Goal: Navigation & Orientation: Understand site structure

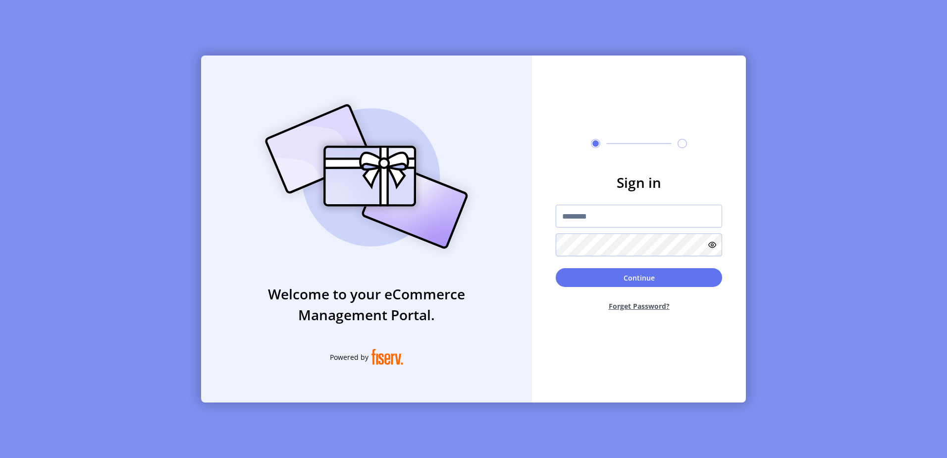
click at [602, 201] on form "Sign in Continue Forget Password?" at bounding box center [639, 245] width 214 height 147
click at [607, 214] on input "text" at bounding box center [639, 216] width 166 height 23
type input "*"
click at [591, 219] on input "text" at bounding box center [639, 216] width 166 height 23
paste input "**********"
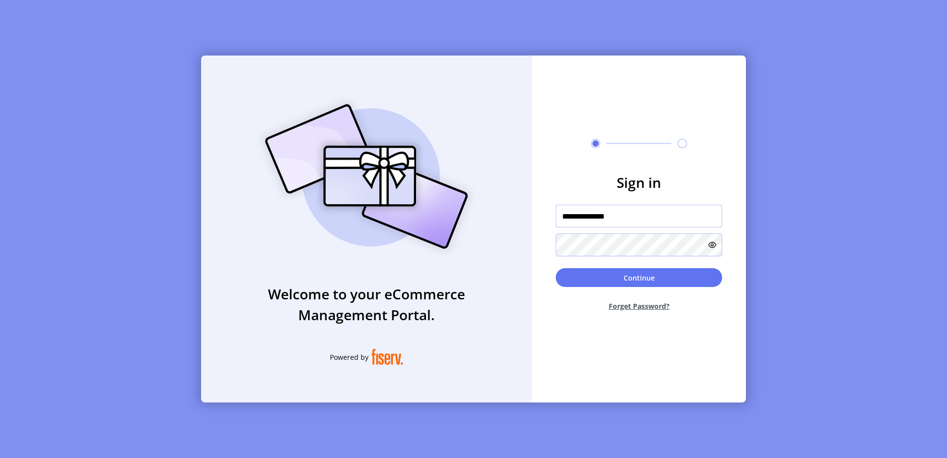
type input "**********"
click at [715, 248] on icon at bounding box center [712, 245] width 8 height 8
drag, startPoint x: 649, startPoint y: 275, endPoint x: 647, endPoint y: 267, distance: 8.5
click at [649, 276] on button "Continue" at bounding box center [639, 277] width 166 height 19
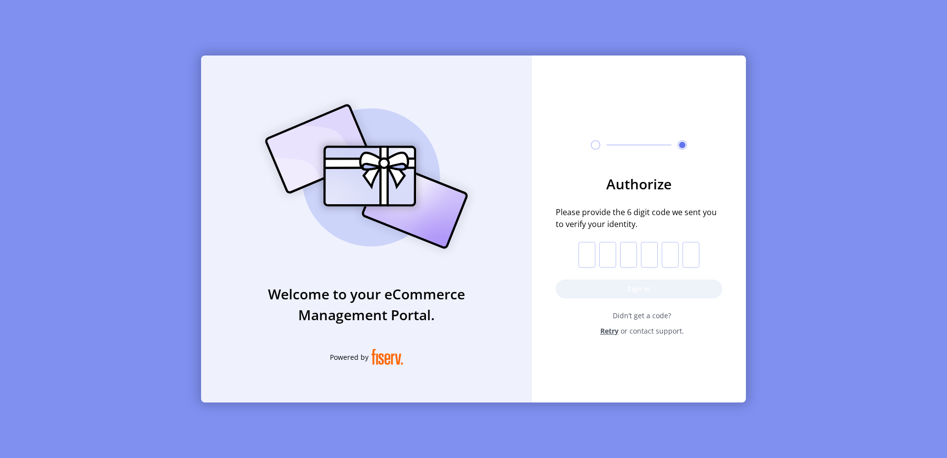
click at [583, 261] on input "text" at bounding box center [586, 255] width 17 height 26
type input "*"
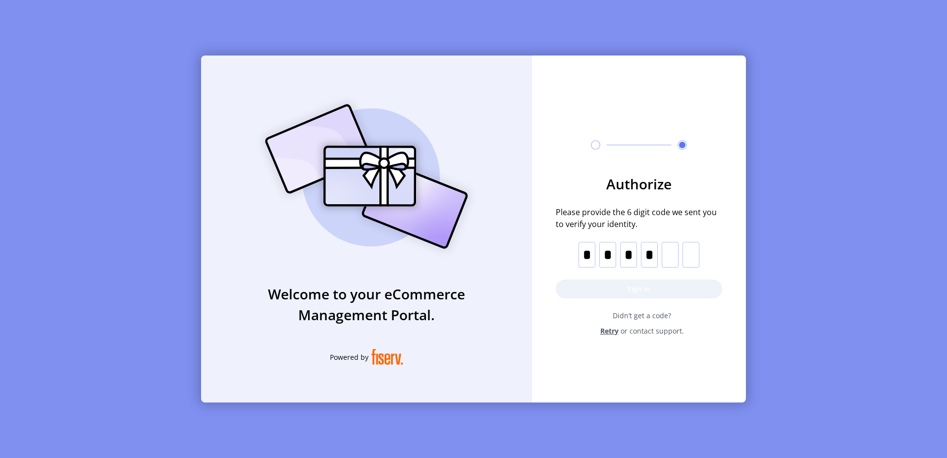
type input "*"
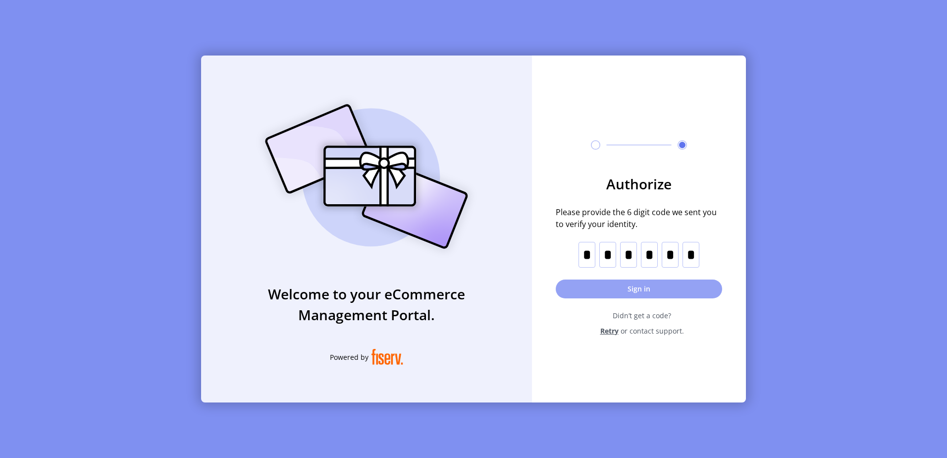
type input "*"
click at [628, 294] on button "Sign in" at bounding box center [639, 288] width 166 height 19
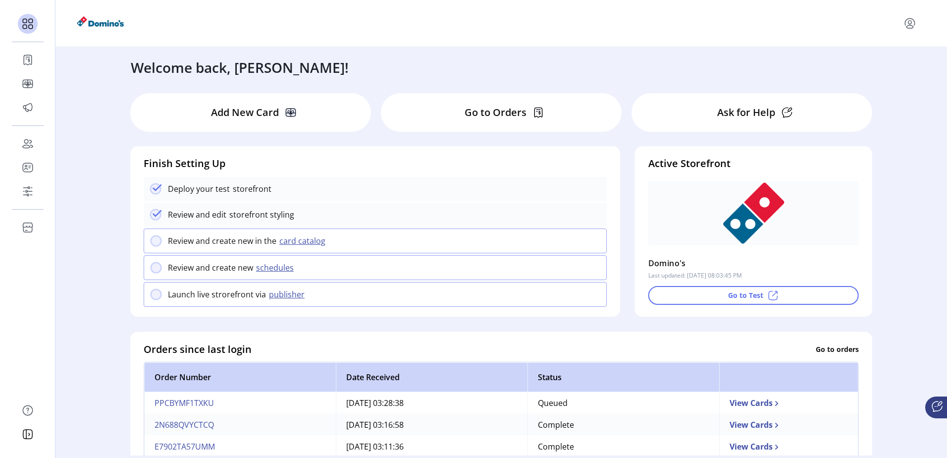
click at [914, 21] on icon "menu" at bounding box center [909, 21] width 9 height 7
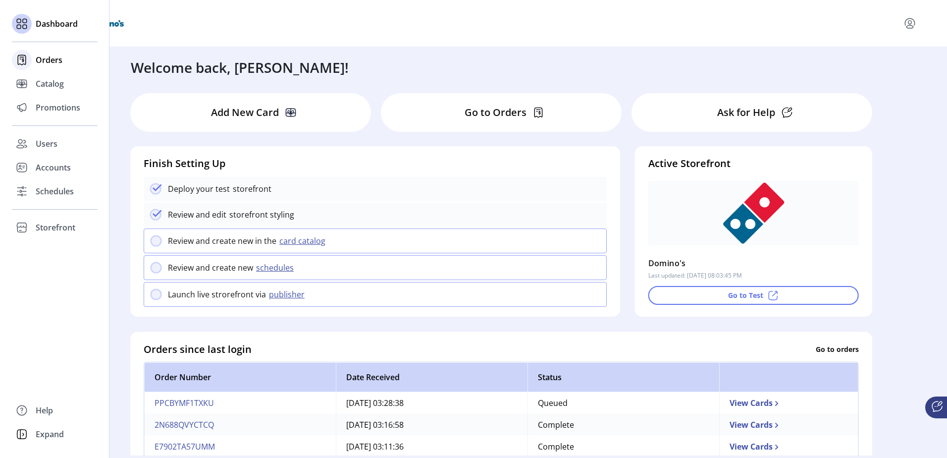
click at [59, 61] on span "Orders" at bounding box center [49, 60] width 27 height 12
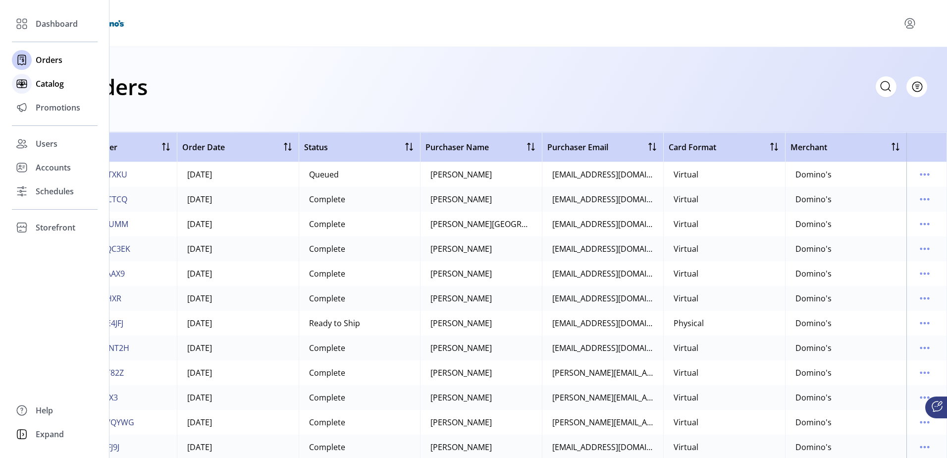
click at [50, 82] on span "Catalog" at bounding box center [50, 84] width 28 height 12
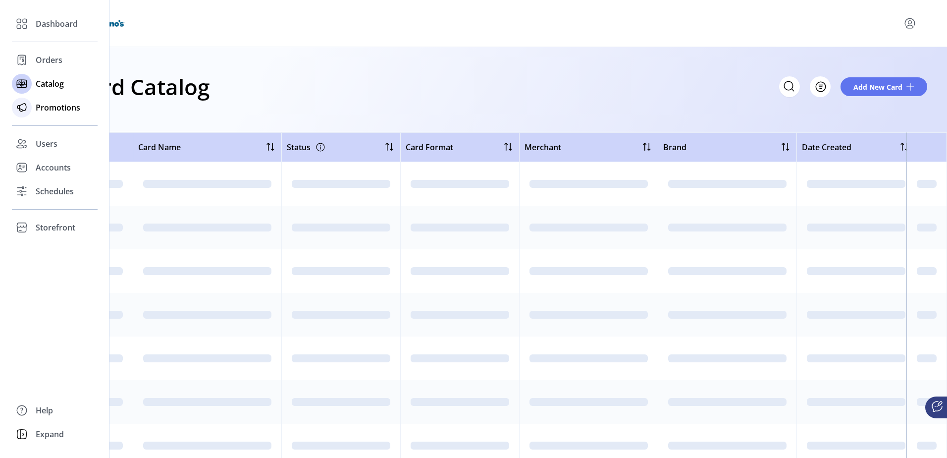
click at [44, 111] on span "Promotions" at bounding box center [58, 108] width 45 height 12
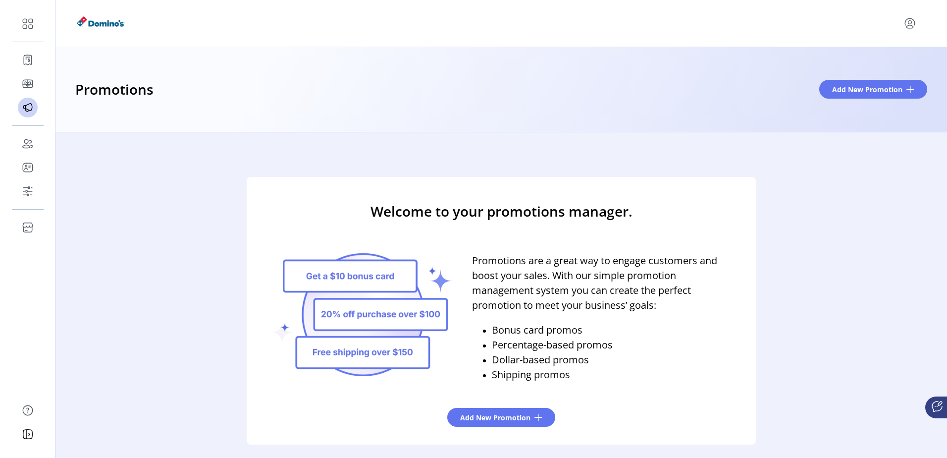
click at [874, 164] on div "Welcome to your promotions manager. Promotions are a great way to engage custom…" at bounding box center [500, 310] width 891 height 325
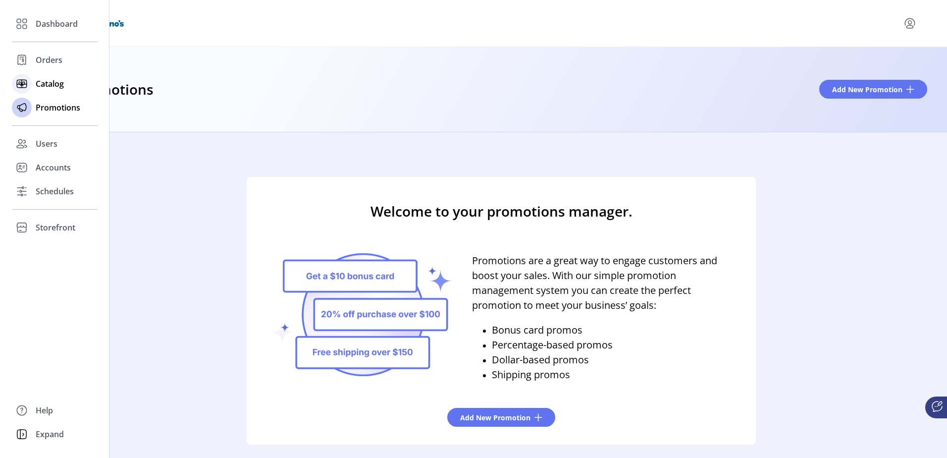
click at [44, 85] on span "Catalog" at bounding box center [50, 84] width 28 height 12
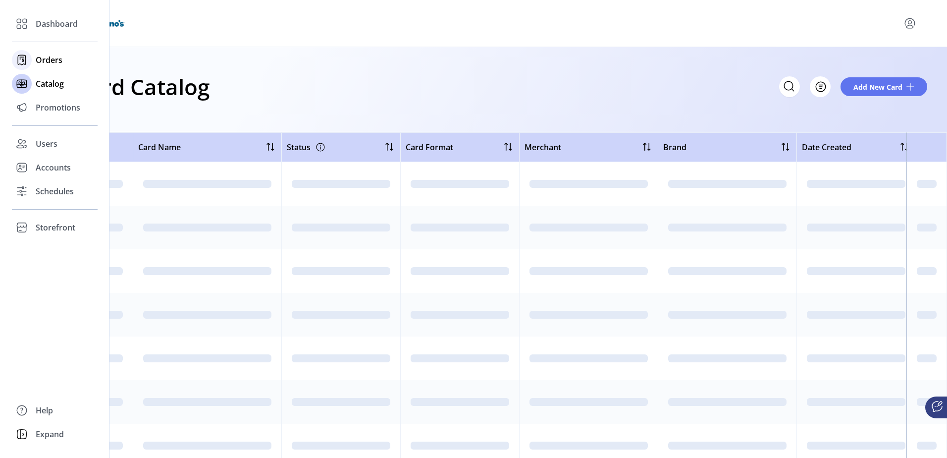
click at [53, 65] on span "Orders" at bounding box center [49, 60] width 27 height 12
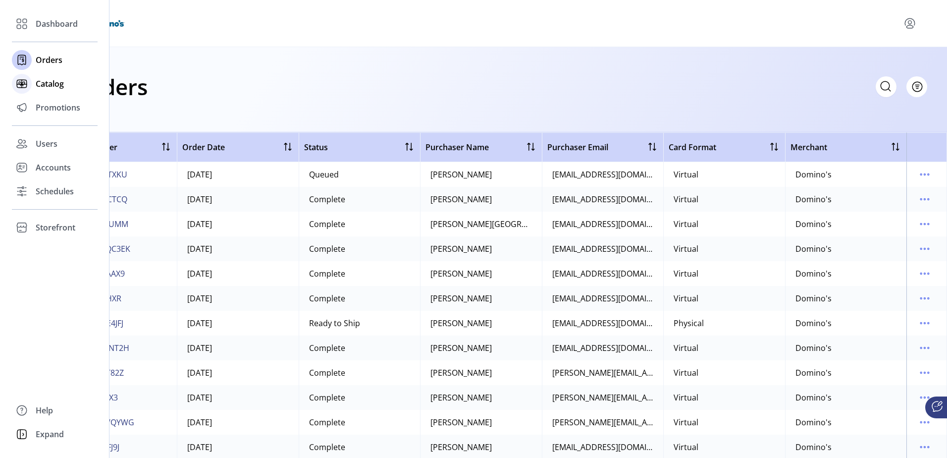
click at [60, 82] on span "Catalog" at bounding box center [50, 84] width 28 height 12
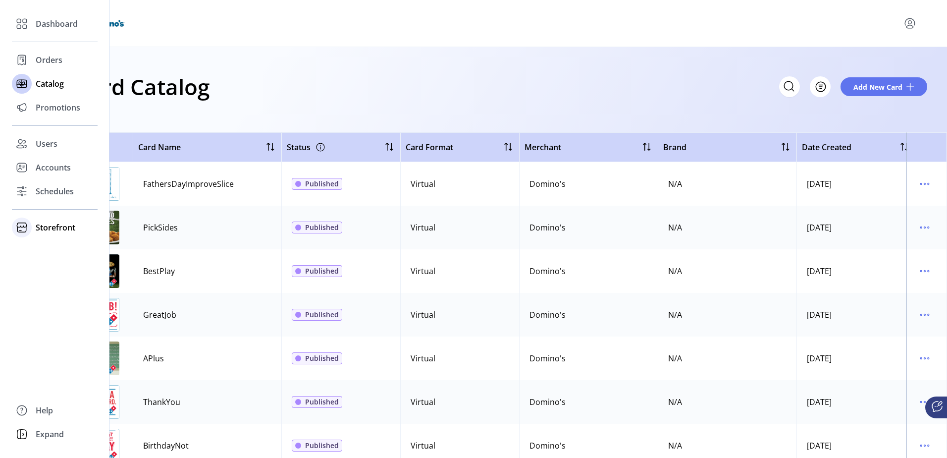
click at [20, 228] on icon at bounding box center [22, 227] width 16 height 16
click at [48, 231] on span "Storefront" at bounding box center [56, 227] width 40 height 12
click at [51, 226] on span "Storefront" at bounding box center [56, 227] width 40 height 12
click at [53, 224] on span "Storefront" at bounding box center [56, 227] width 40 height 12
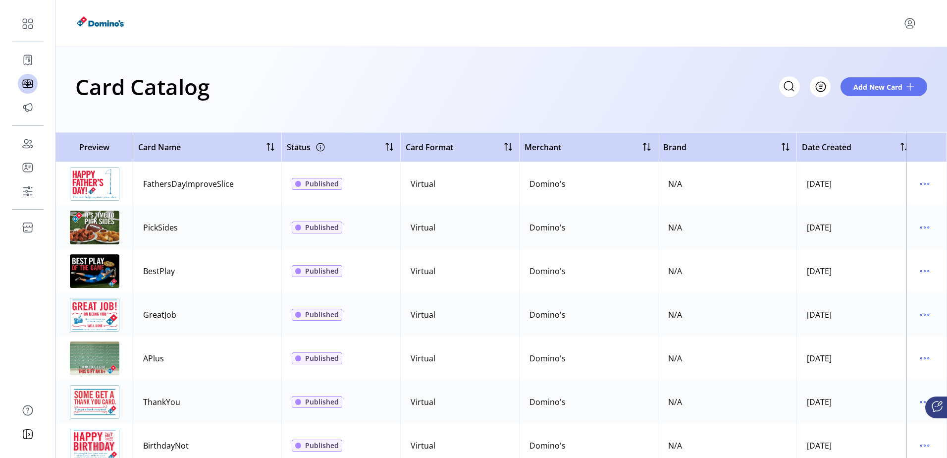
click at [87, 23] on img at bounding box center [100, 23] width 51 height 28
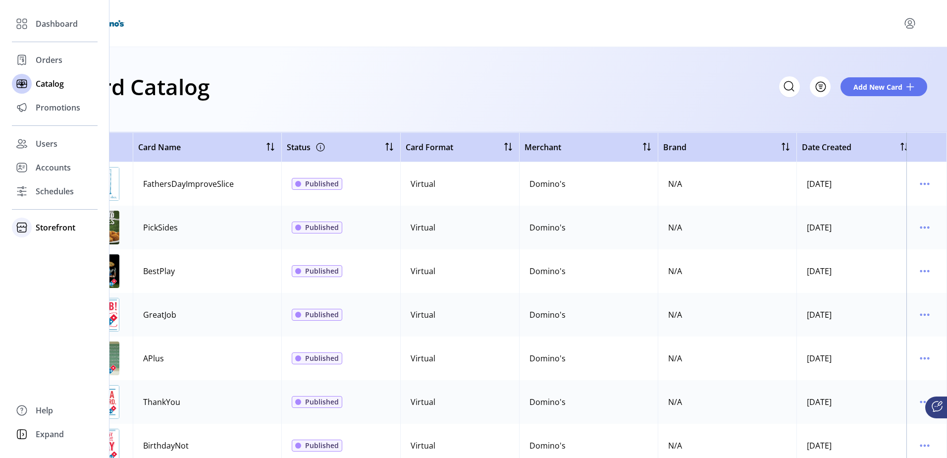
click at [42, 227] on span "Storefront" at bounding box center [56, 227] width 40 height 12
click at [50, 249] on span "Configuration" at bounding box center [62, 247] width 52 height 12
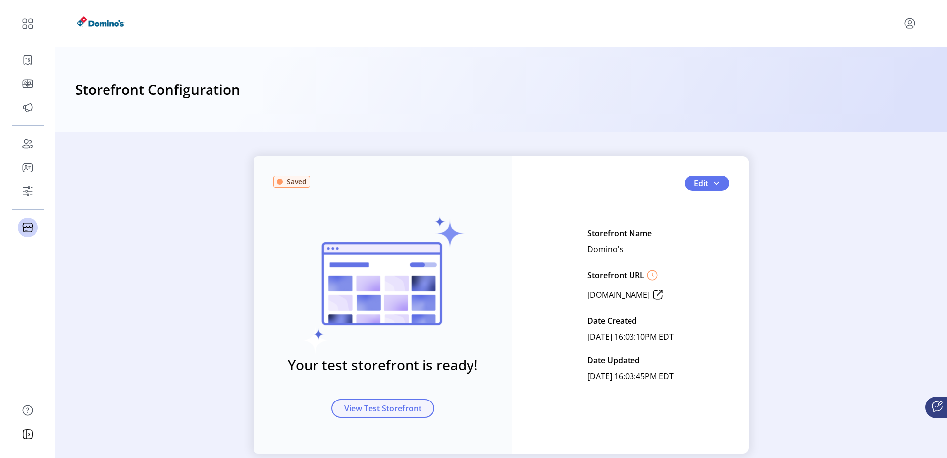
click at [391, 408] on span "View Test Storefront" at bounding box center [382, 408] width 77 height 12
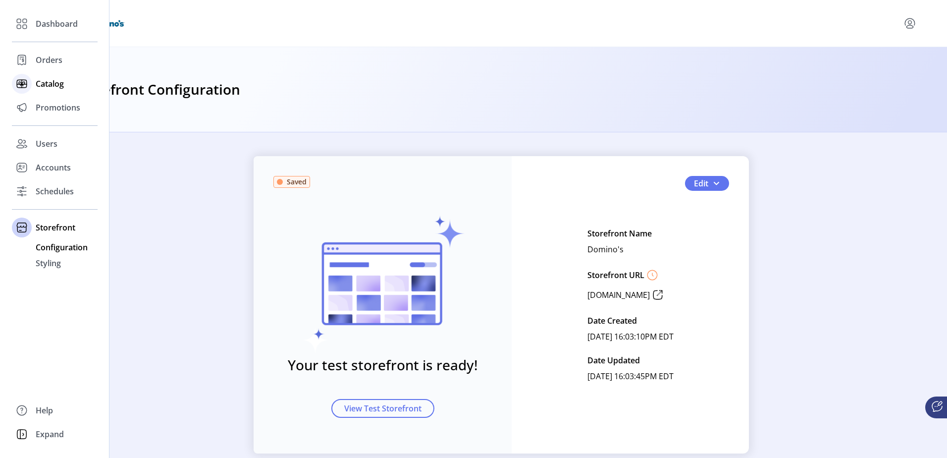
click at [66, 84] on div "Catalog" at bounding box center [55, 84] width 86 height 24
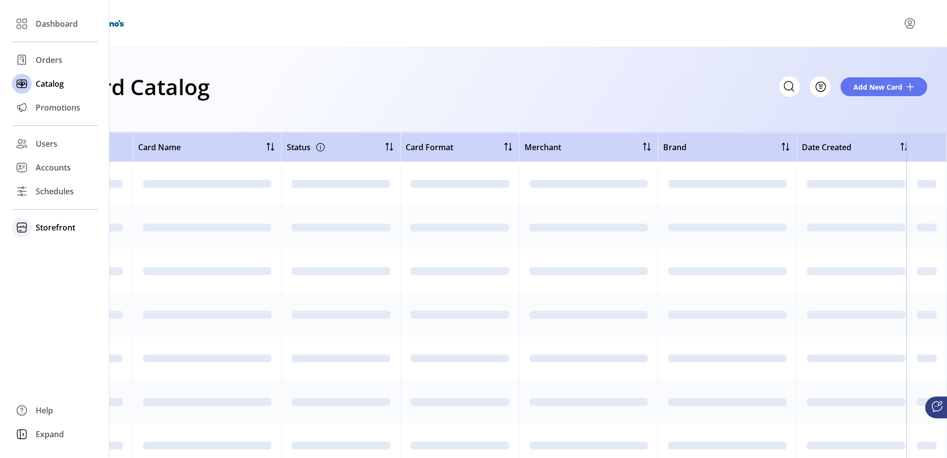
click at [47, 231] on span "Storefront" at bounding box center [56, 227] width 40 height 12
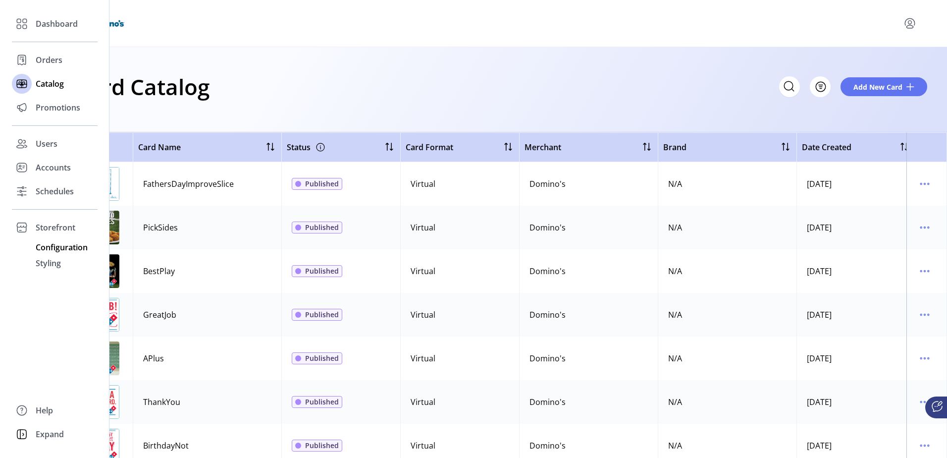
click at [62, 247] on span "Configuration" at bounding box center [62, 247] width 52 height 12
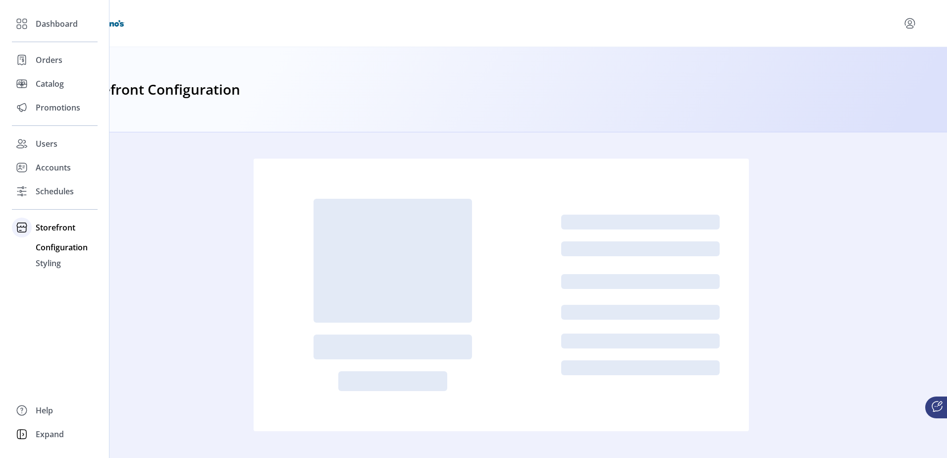
click at [63, 228] on span "Storefront" at bounding box center [56, 227] width 40 height 12
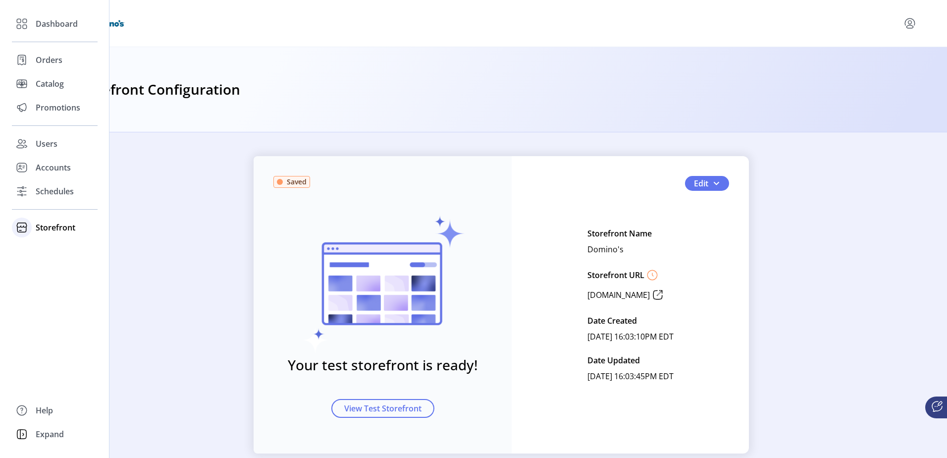
click at [63, 228] on span "Storefront" at bounding box center [56, 227] width 40 height 12
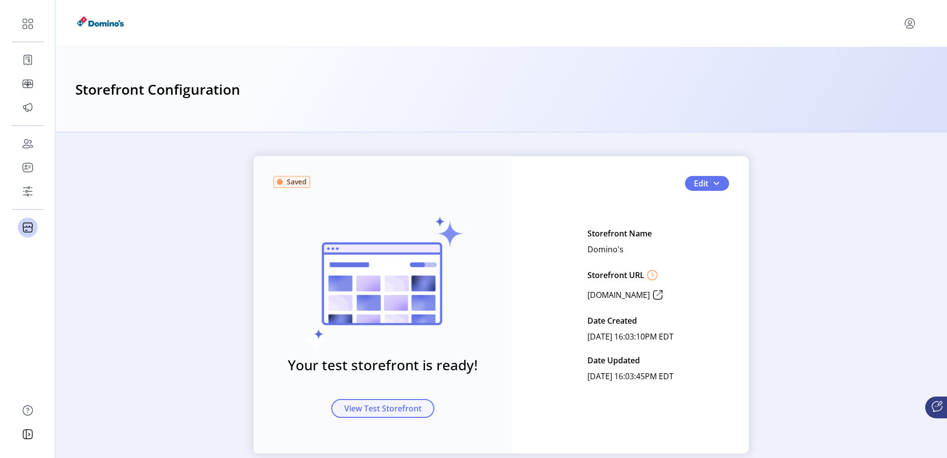
click at [399, 402] on span "View Test Storefront" at bounding box center [382, 408] width 77 height 12
click at [704, 177] on span "Edit" at bounding box center [701, 183] width 14 height 12
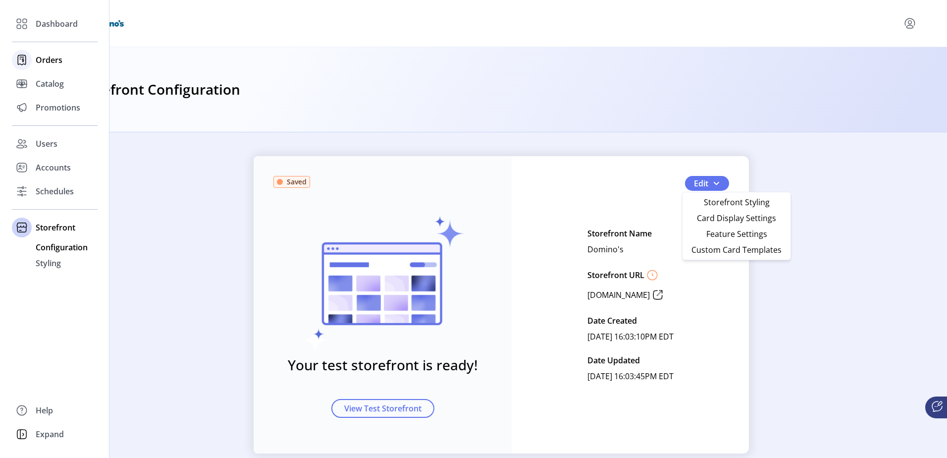
click at [61, 56] on span "Orders" at bounding box center [49, 60] width 27 height 12
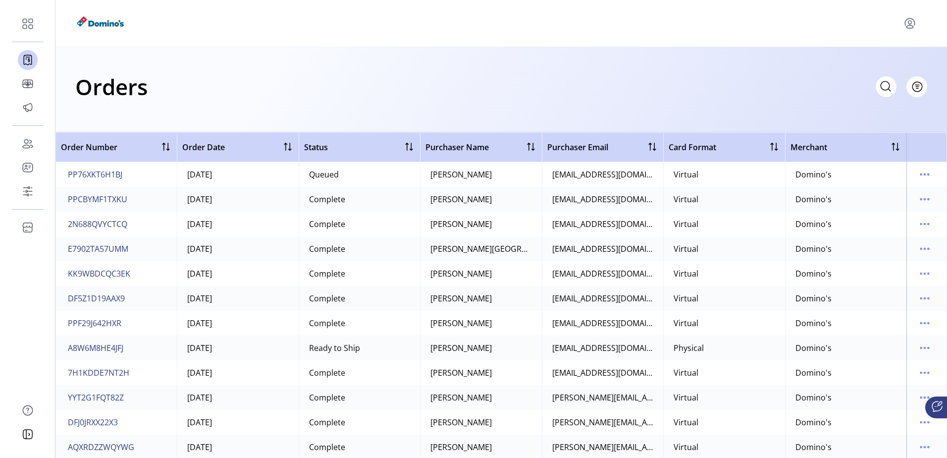
click at [436, 57] on div "Orders Filter Focused All Orders" at bounding box center [500, 89] width 891 height 85
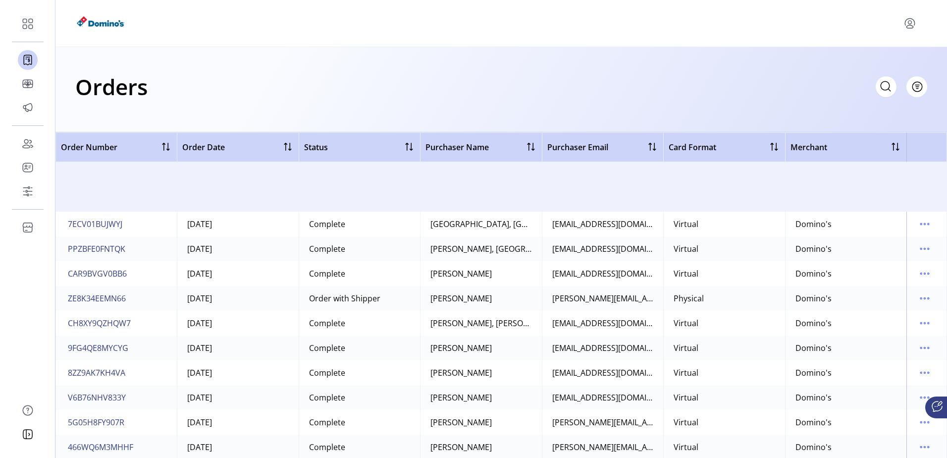
scroll to position [1634, 0]
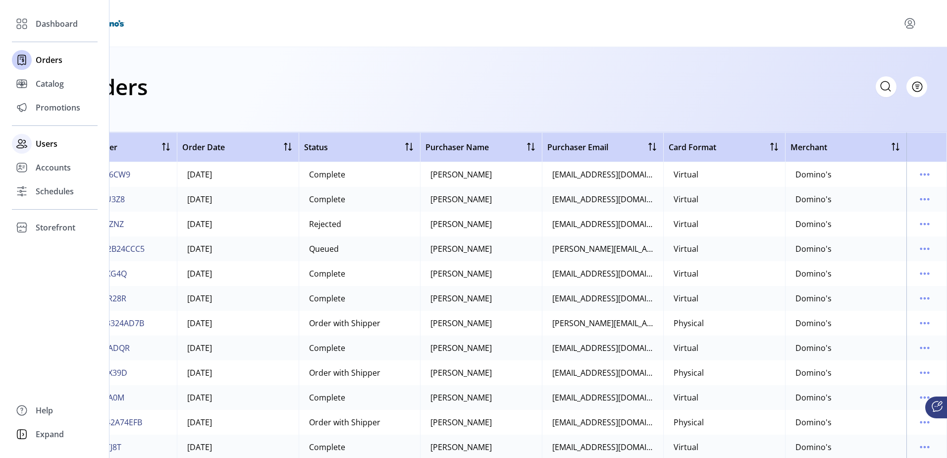
click at [62, 145] on div "Users" at bounding box center [55, 144] width 86 height 24
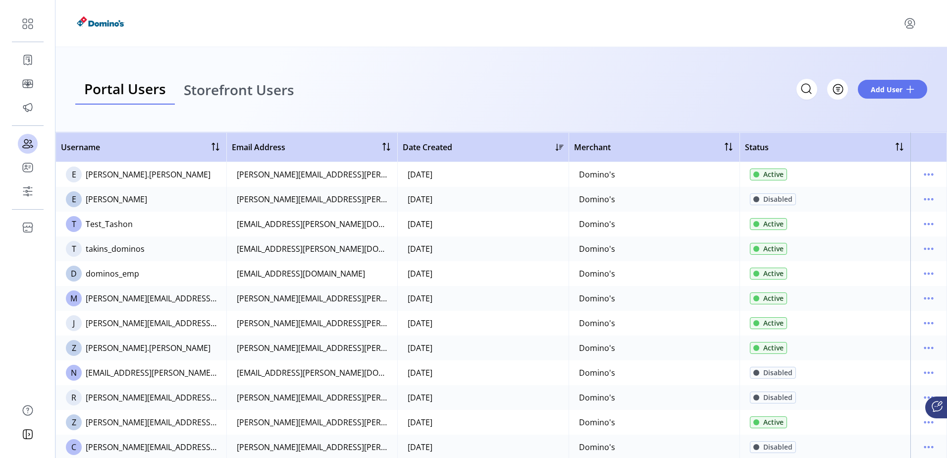
click at [234, 94] on span "Storefront Users" at bounding box center [239, 90] width 110 height 14
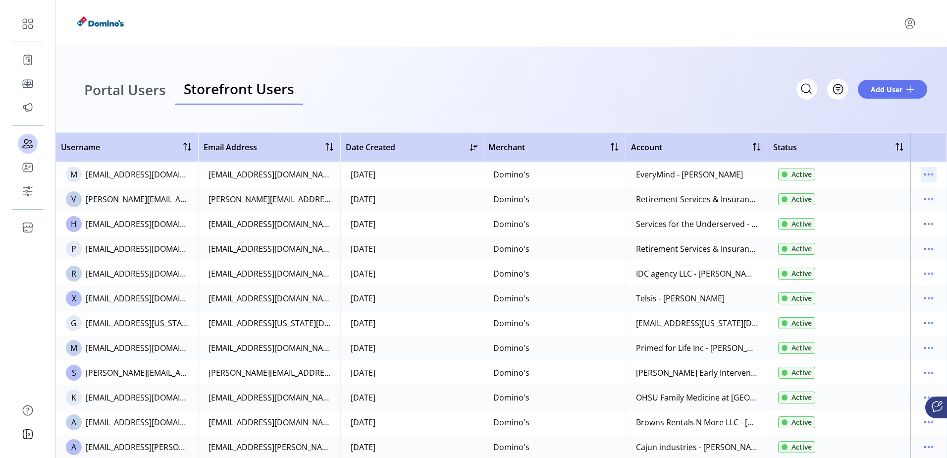
click at [926, 172] on icon "menu" at bounding box center [929, 174] width 16 height 16
click at [109, 89] on span "Portal Users" at bounding box center [125, 90] width 82 height 14
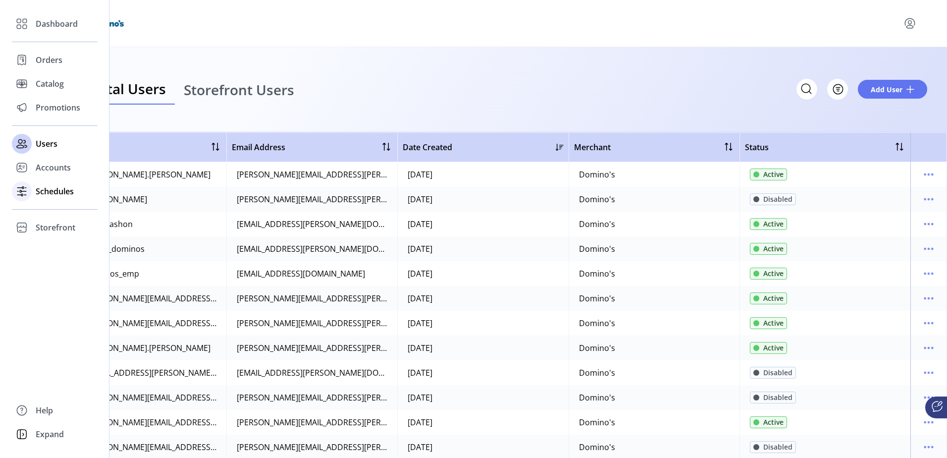
click at [57, 194] on span "Schedules" at bounding box center [55, 191] width 38 height 12
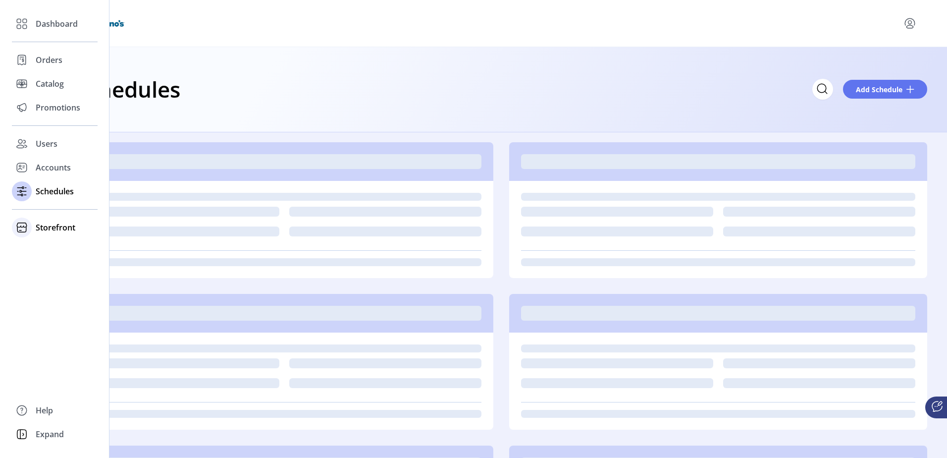
click at [57, 228] on span "Storefront" at bounding box center [56, 227] width 40 height 12
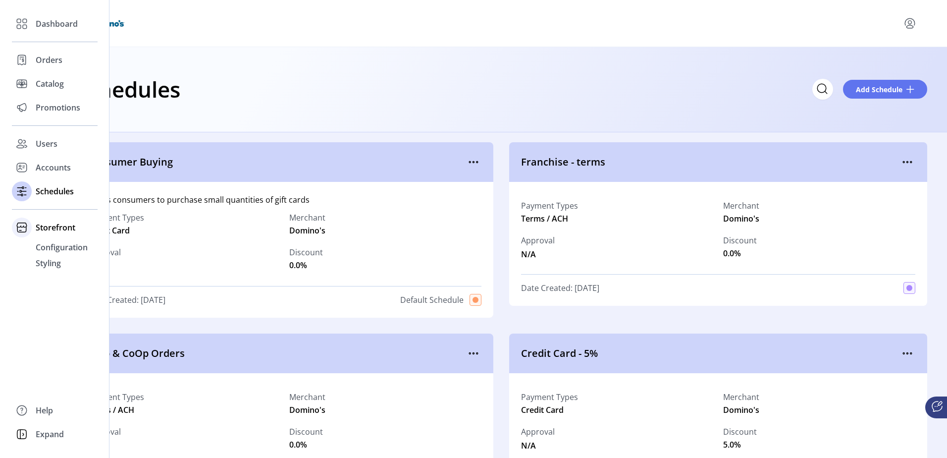
click at [57, 228] on span "Storefront" at bounding box center [56, 227] width 40 height 12
click at [65, 227] on span "Storefront" at bounding box center [56, 227] width 40 height 12
click at [43, 59] on span "Orders" at bounding box center [49, 60] width 27 height 12
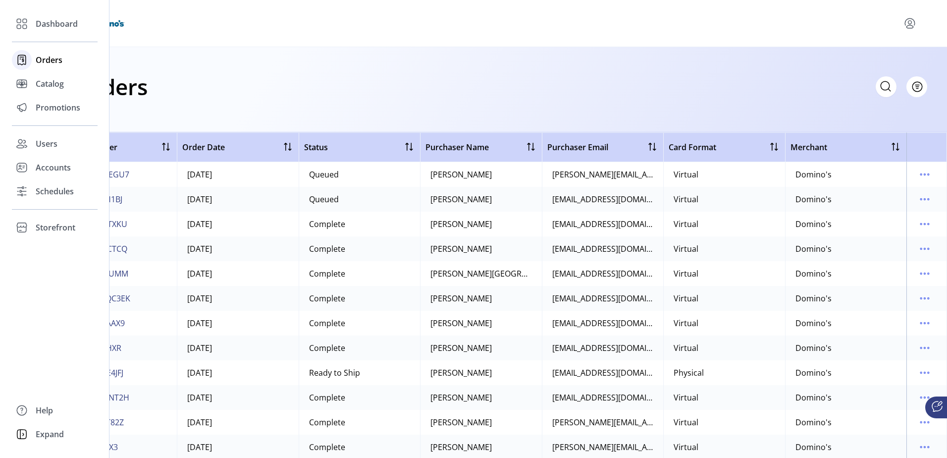
click at [43, 61] on span "Orders" at bounding box center [49, 60] width 27 height 12
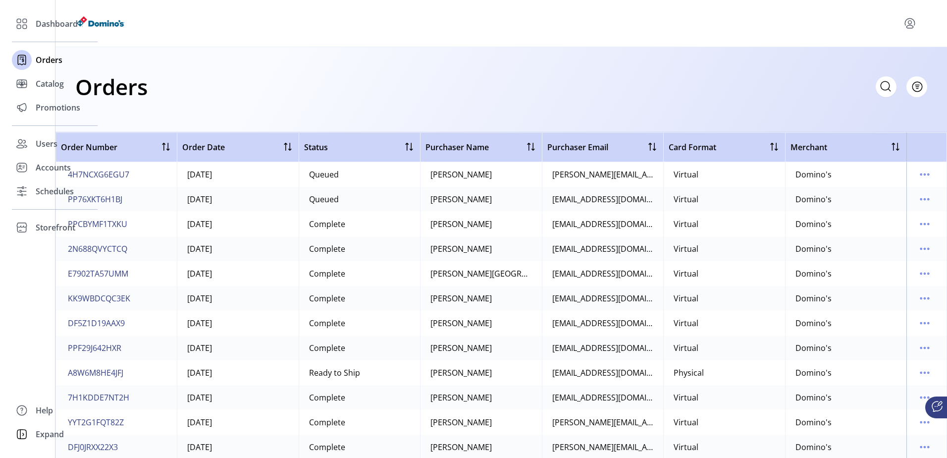
click at [352, 98] on div "Orders Filter Focused All Orders" at bounding box center [501, 86] width 852 height 35
click at [695, 80] on div "Orders Filter Focused All Orders" at bounding box center [501, 86] width 852 height 35
